Goal: Task Accomplishment & Management: Complete application form

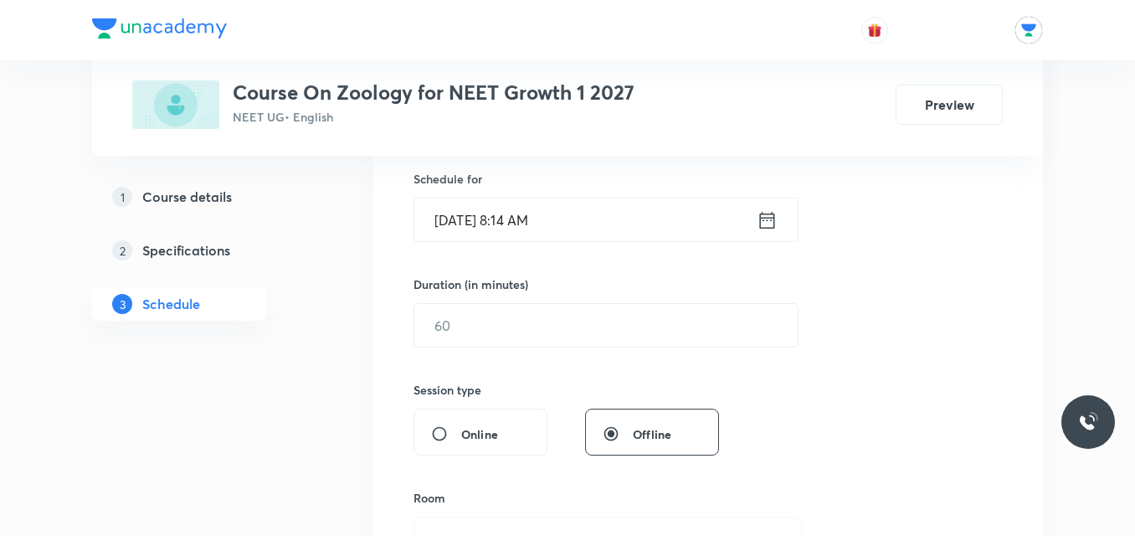
scroll to position [411, 0]
type input "ZOOLOGY"
click at [770, 218] on icon at bounding box center [767, 219] width 21 height 23
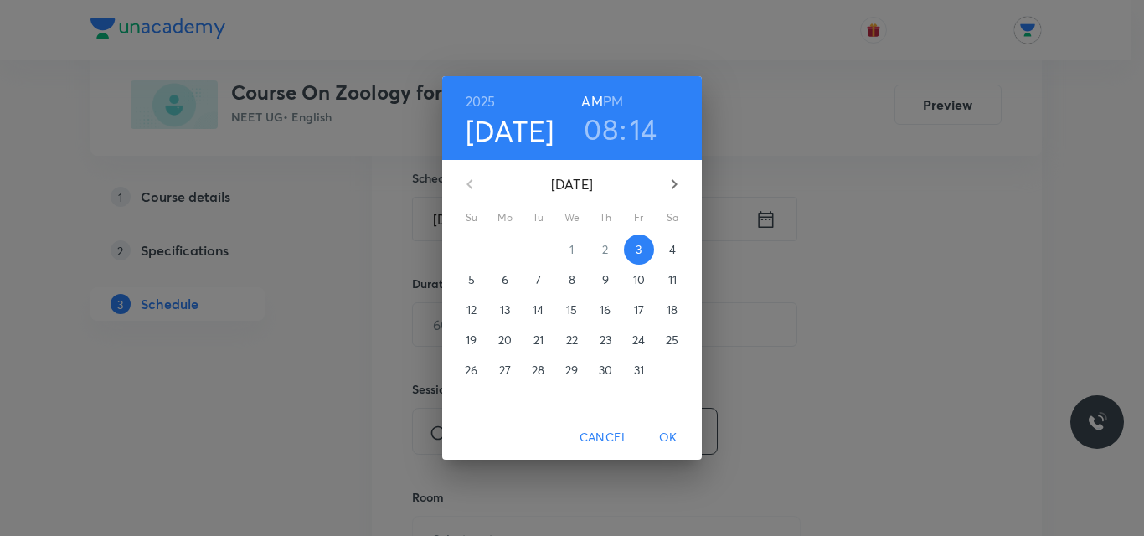
click at [605, 140] on h3 "08" at bounding box center [601, 128] width 34 height 35
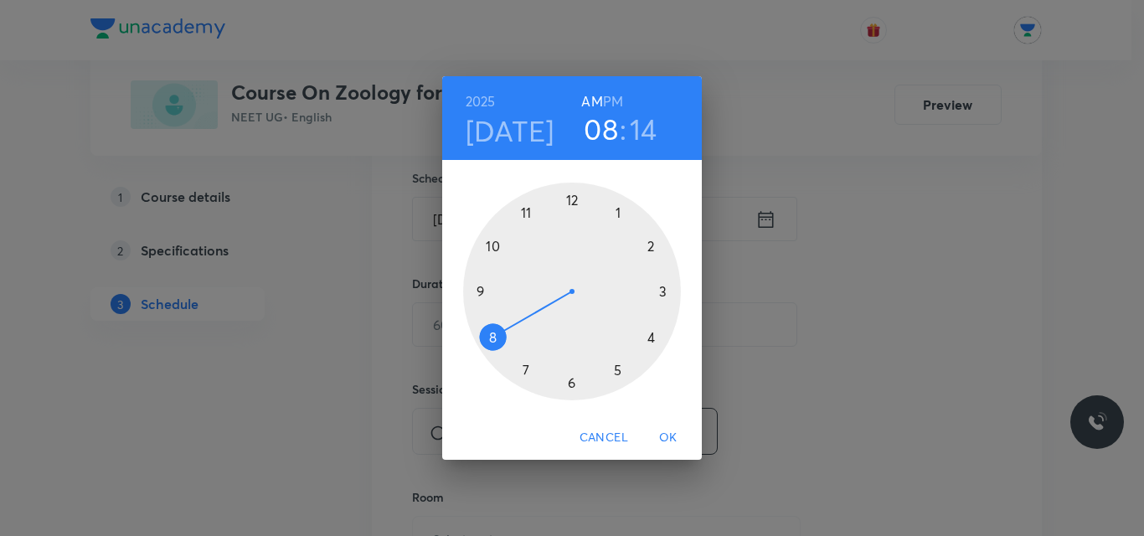
click at [484, 281] on div at bounding box center [572, 292] width 218 height 218
click at [569, 204] on div at bounding box center [572, 292] width 218 height 218
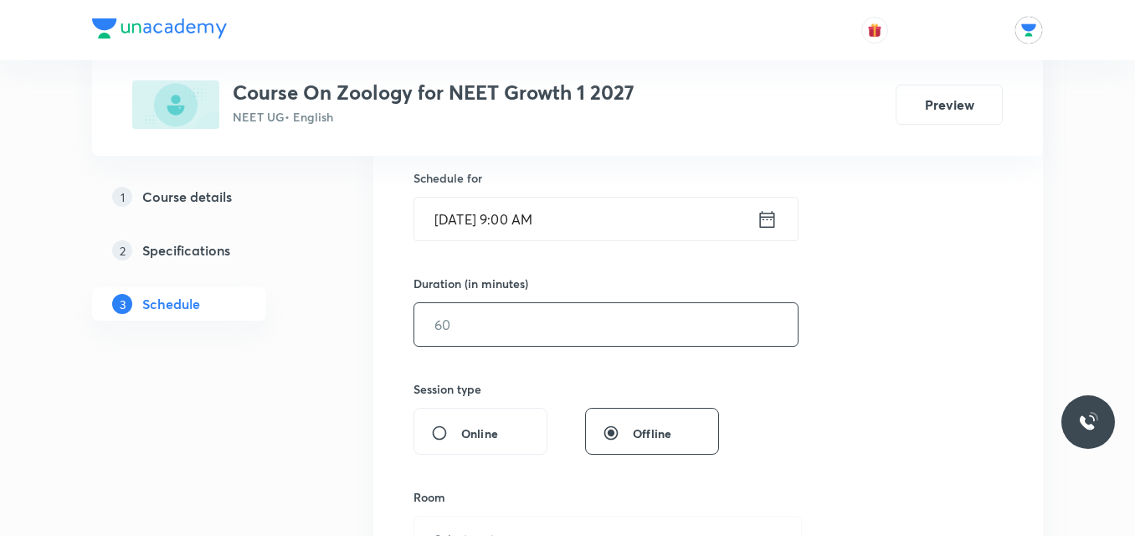
click at [584, 332] on input "text" at bounding box center [607, 324] width 384 height 43
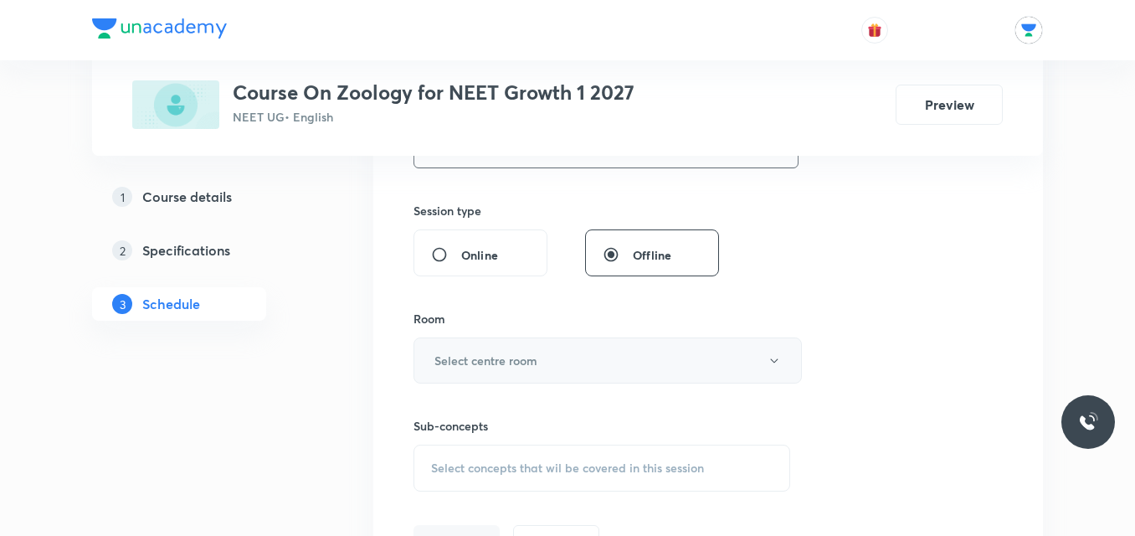
scroll to position [596, 0]
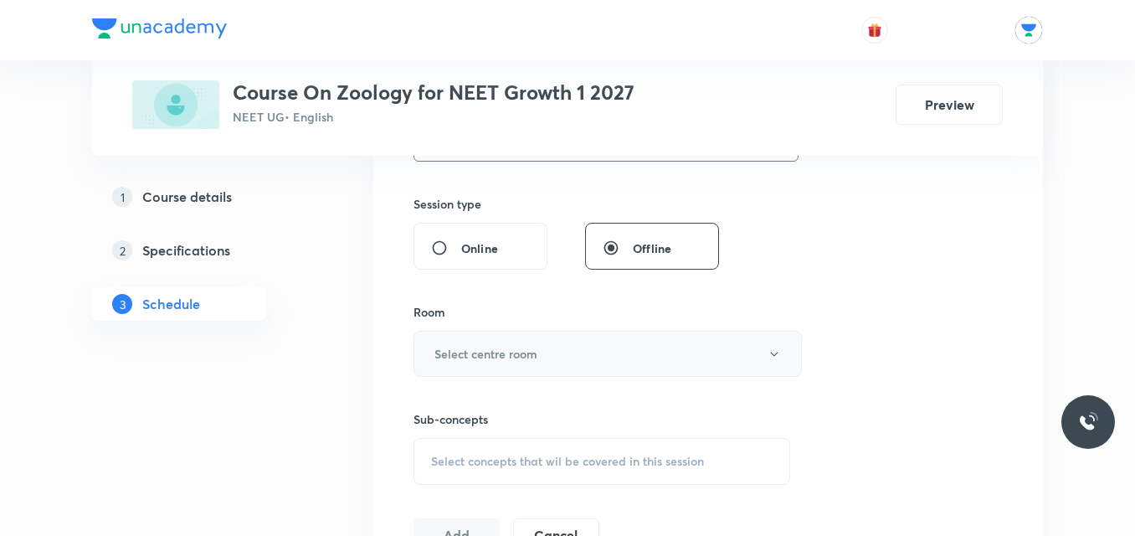
type input "55"
click at [671, 354] on button "Select centre room" at bounding box center [608, 354] width 389 height 46
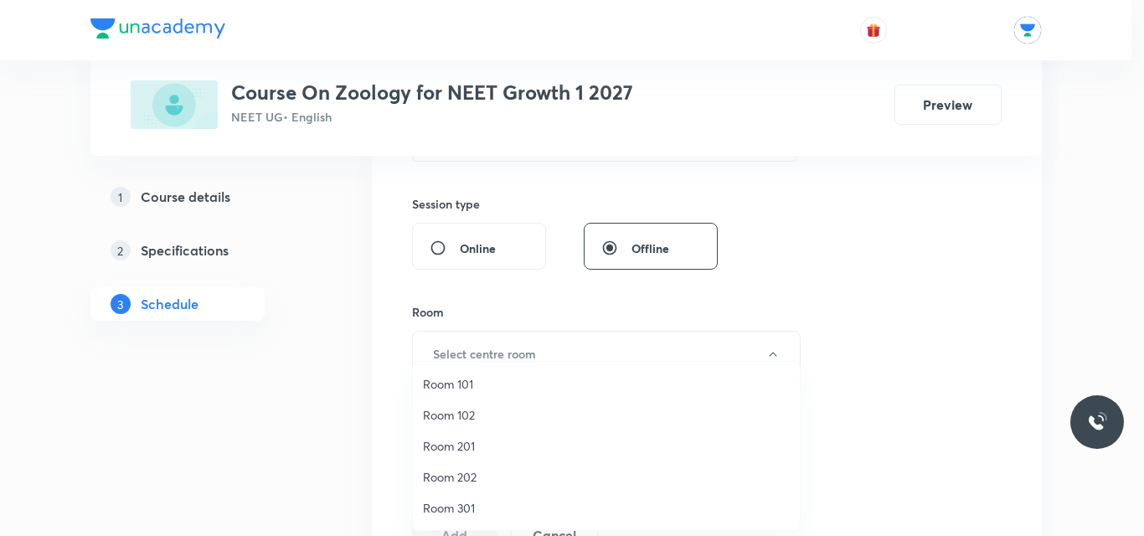
click at [476, 470] on span "Room 202" at bounding box center [606, 477] width 367 height 18
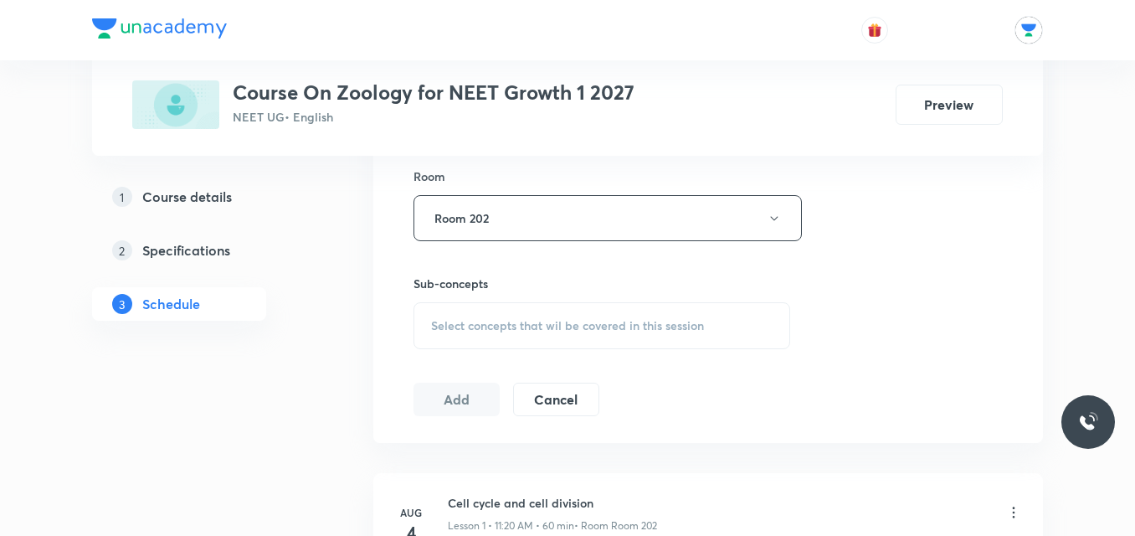
scroll to position [754, 0]
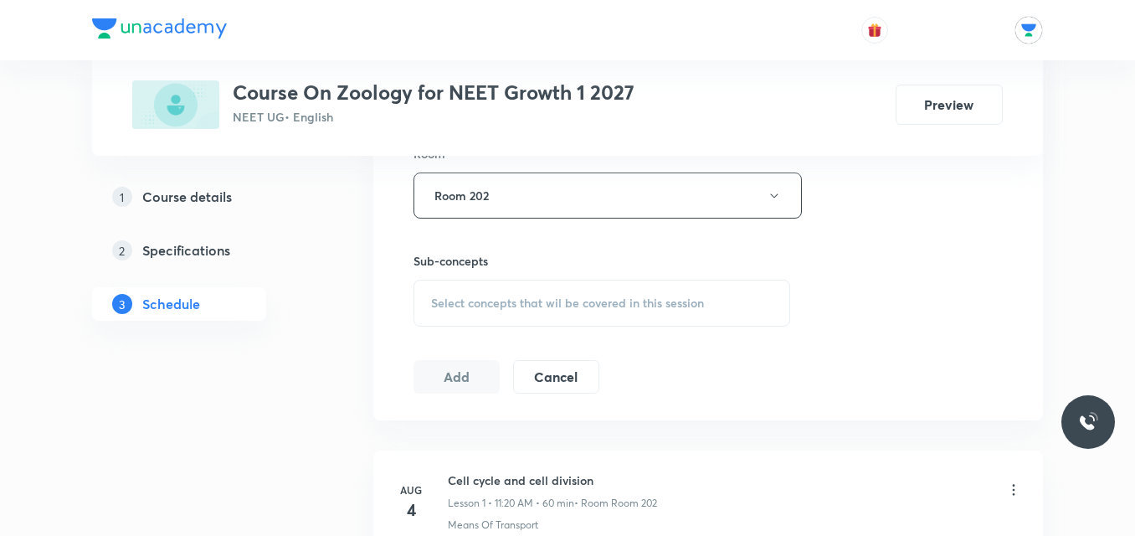
click at [676, 301] on span "Select concepts that wil be covered in this session" at bounding box center [567, 302] width 273 height 13
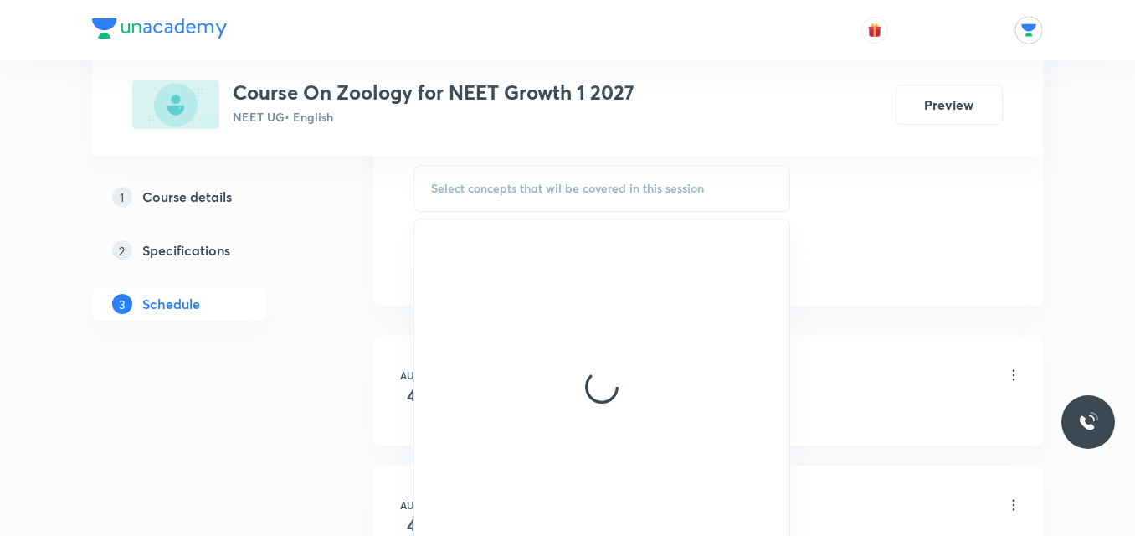
scroll to position [904, 0]
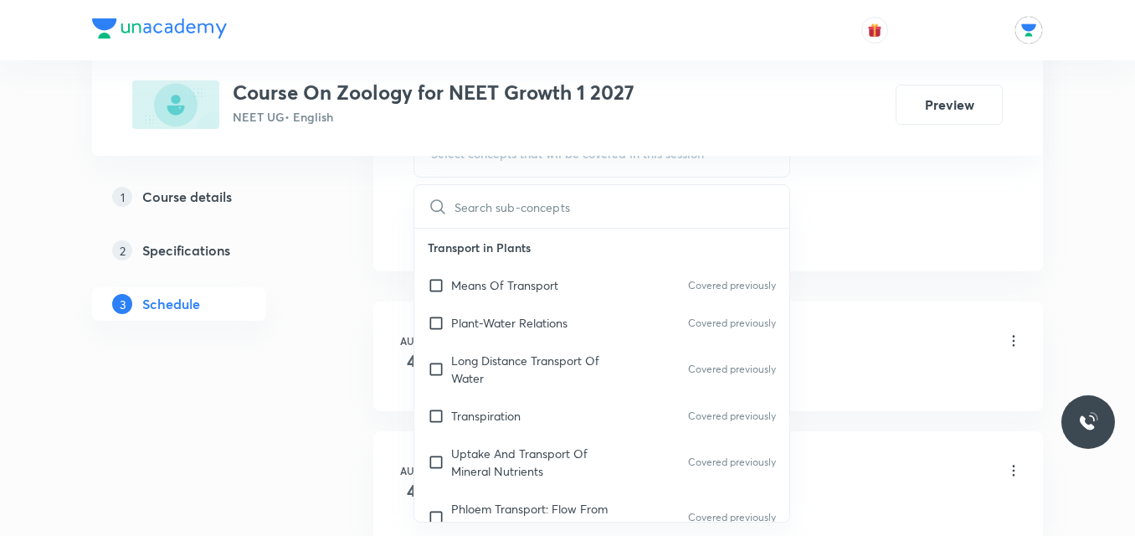
click at [519, 362] on p "Long Distance Transport Of Water" at bounding box center [535, 369] width 169 height 35
checkbox input "true"
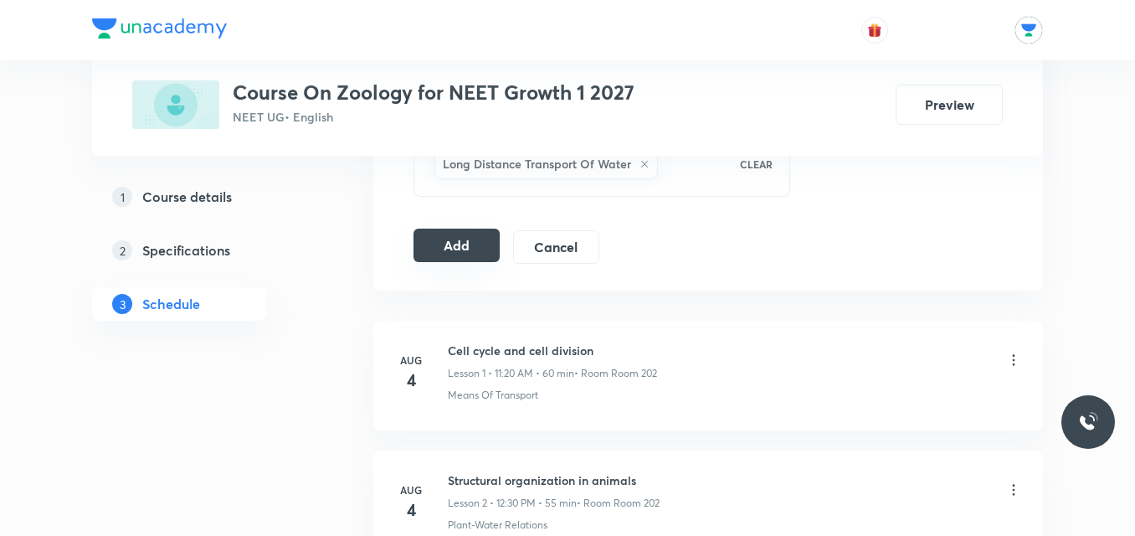
click at [456, 260] on button "Add" at bounding box center [457, 245] width 86 height 33
